Goal: Navigation & Orientation: Find specific page/section

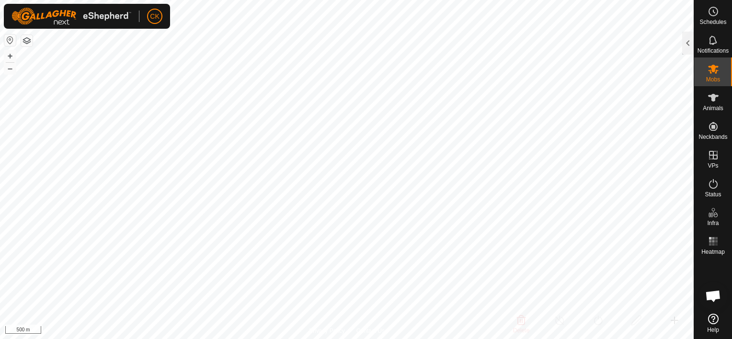
scroll to position [77, 0]
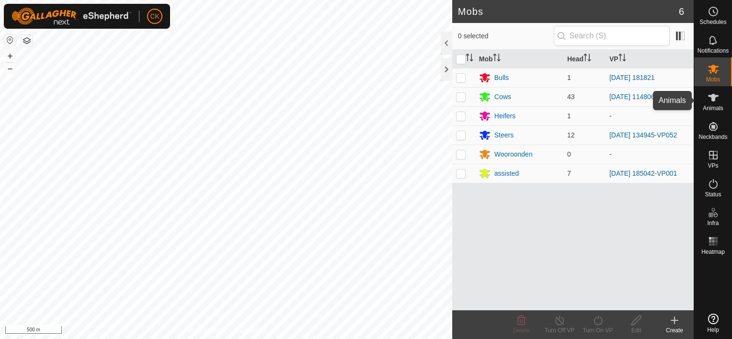
click at [711, 98] on icon at bounding box center [713, 98] width 11 height 8
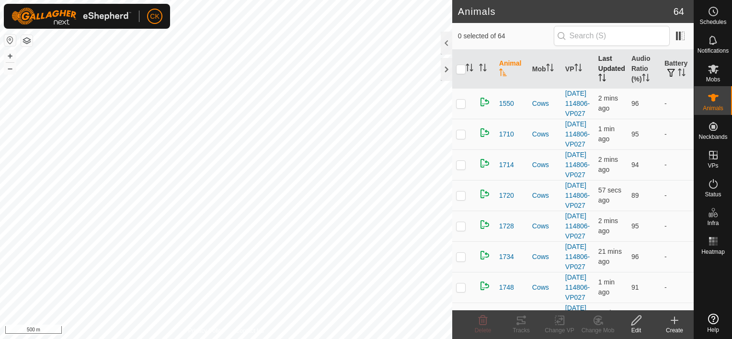
click at [605, 65] on th "Last Updated" at bounding box center [610, 69] width 33 height 39
click at [712, 40] on icon at bounding box center [712, 39] width 11 height 11
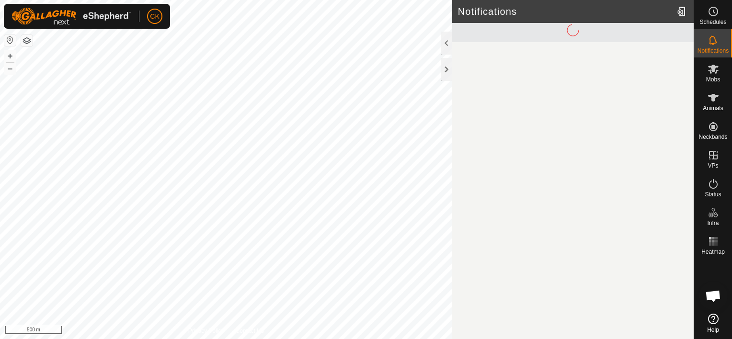
scroll to position [77, 0]
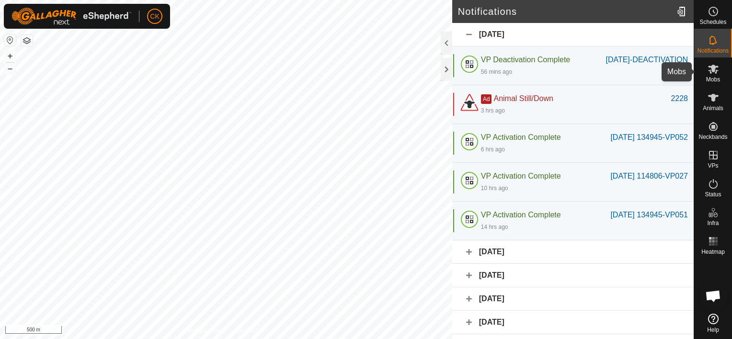
click at [711, 68] on icon at bounding box center [713, 69] width 11 height 9
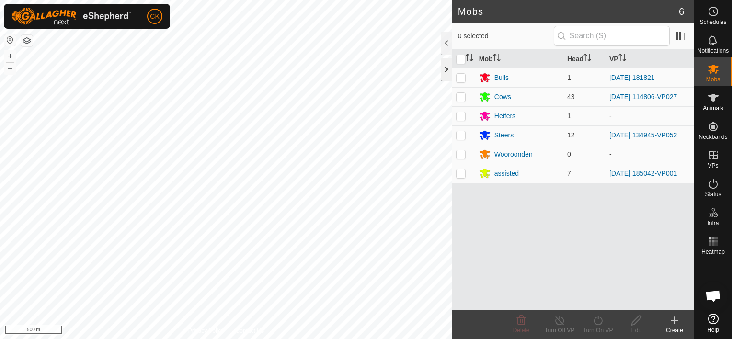
click at [444, 68] on div at bounding box center [445, 69] width 11 height 23
